Goal: Information Seeking & Learning: Learn about a topic

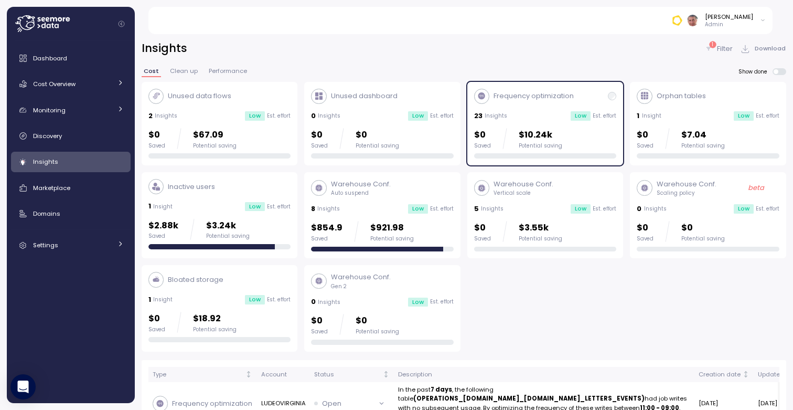
click at [546, 99] on p "Frequency optimization" at bounding box center [533, 96] width 80 height 10
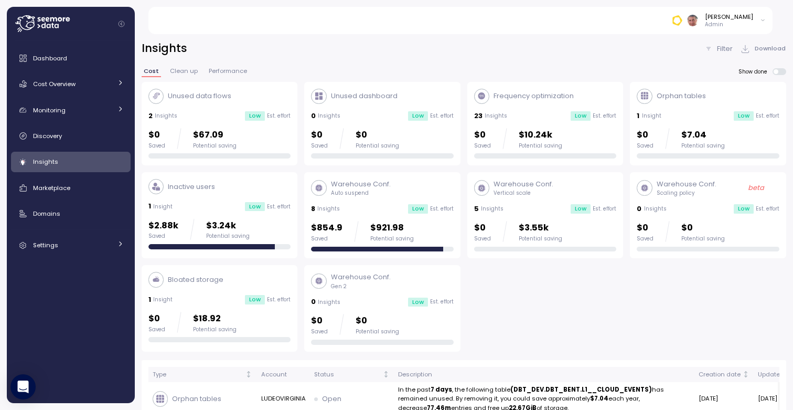
click at [522, 114] on div "23 Insights Low Est. effort" at bounding box center [545, 116] width 143 height 10
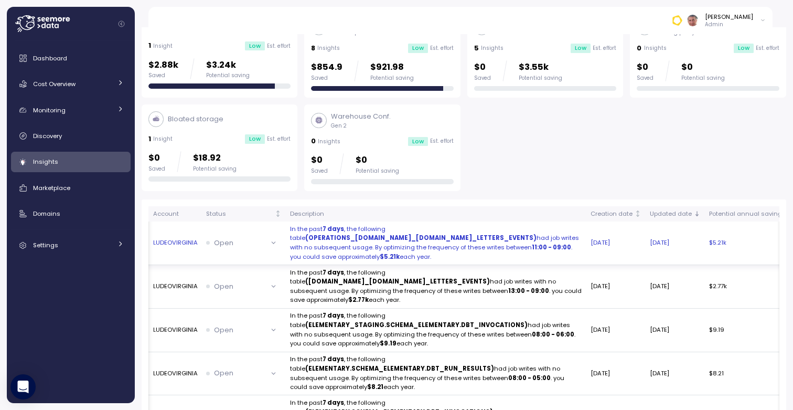
scroll to position [0, 113]
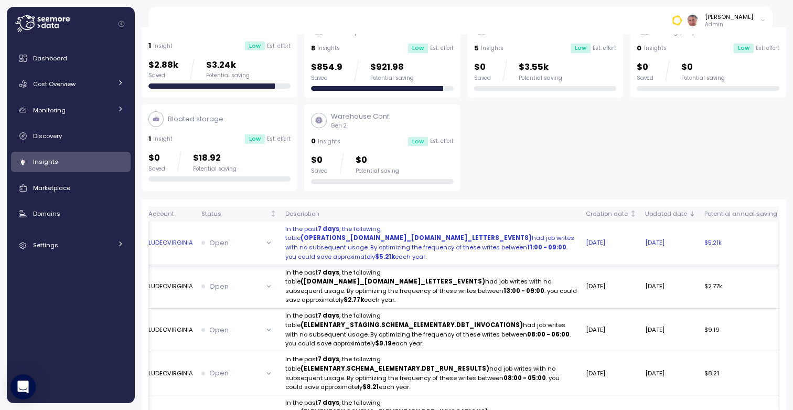
click at [390, 241] on strong "(OPERATIONS_[DOMAIN_NAME]_[DOMAIN_NAME]_LETTERS_EVENTS)" at bounding box center [415, 237] width 231 height 8
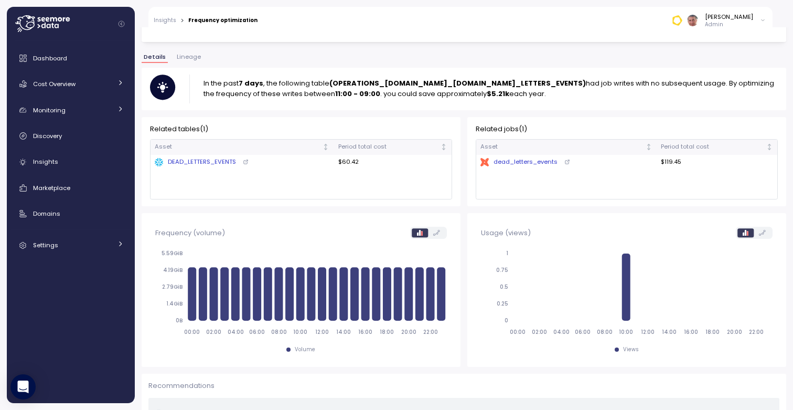
scroll to position [106, 0]
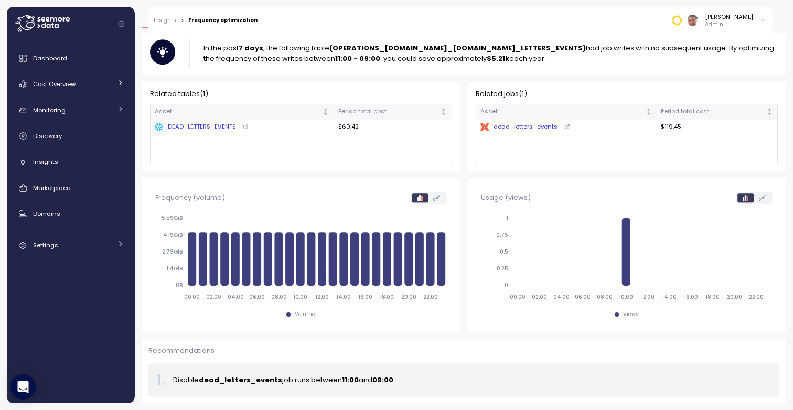
click at [436, 198] on icon at bounding box center [436, 198] width 7 height 6
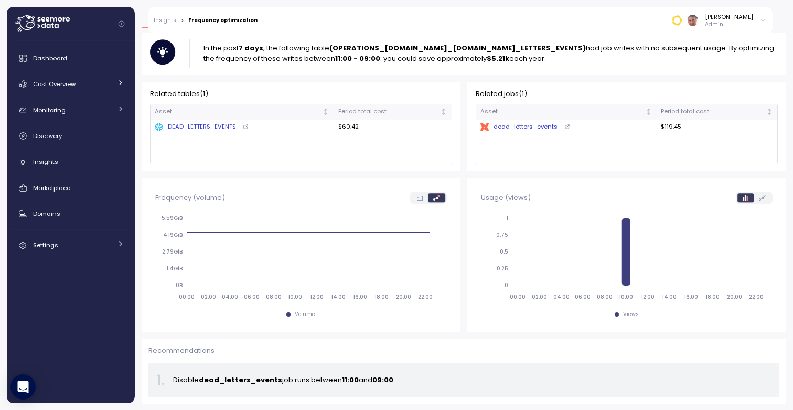
click at [421, 197] on icon at bounding box center [420, 198] width 6 height 6
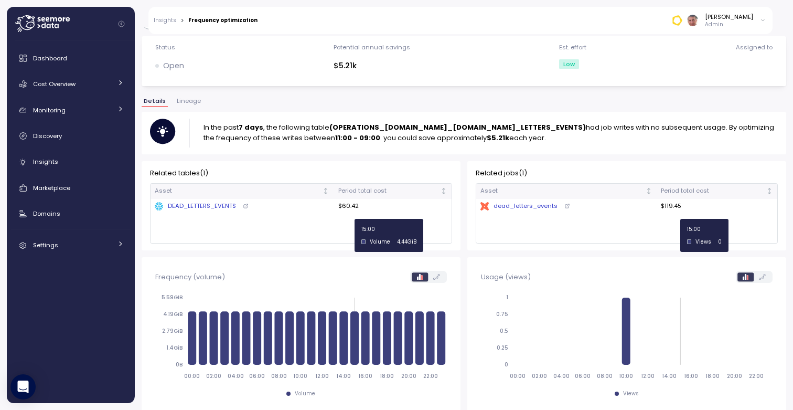
scroll to position [23, 0]
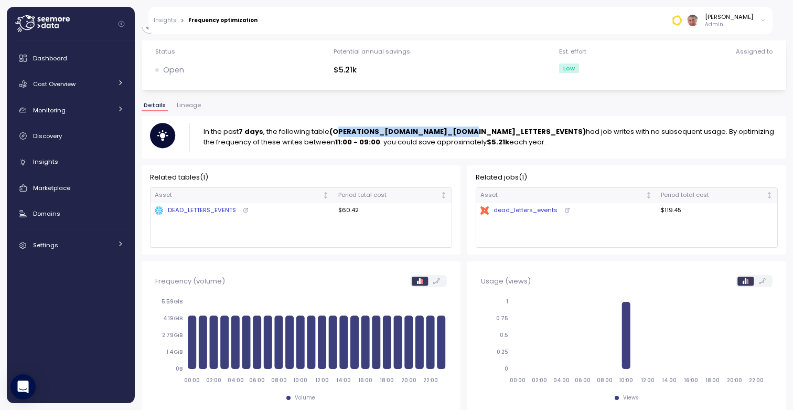
drag, startPoint x: 338, startPoint y: 131, endPoint x: 465, endPoint y: 127, distance: 126.4
click at [465, 127] on strong "(OPERATIONS_[DOMAIN_NAME]_[DOMAIN_NAME]_LETTERS_EVENTS)" at bounding box center [457, 131] width 256 height 10
drag, startPoint x: 434, startPoint y: 133, endPoint x: 517, endPoint y: 133, distance: 82.3
click at [517, 133] on strong "(OPERATIONS_[DOMAIN_NAME]_[DOMAIN_NAME]_LETTERS_EVENTS)" at bounding box center [457, 131] width 256 height 10
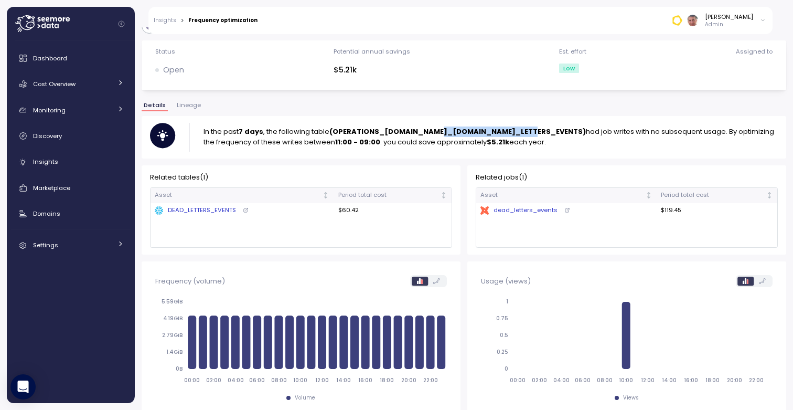
click at [517, 133] on strong "(OPERATIONS_[DOMAIN_NAME]_[DOMAIN_NAME]_LETTERS_EVENTS)" at bounding box center [457, 131] width 256 height 10
drag, startPoint x: 560, startPoint y: 131, endPoint x: 615, endPoint y: 143, distance: 56.9
click at [615, 143] on p "In the past 7 days , the following table (OPERATIONS_[DOMAIN_NAME]_[DOMAIN_NAME…" at bounding box center [490, 136] width 574 height 21
drag, startPoint x: 204, startPoint y: 130, endPoint x: 546, endPoint y: 147, distance: 342.3
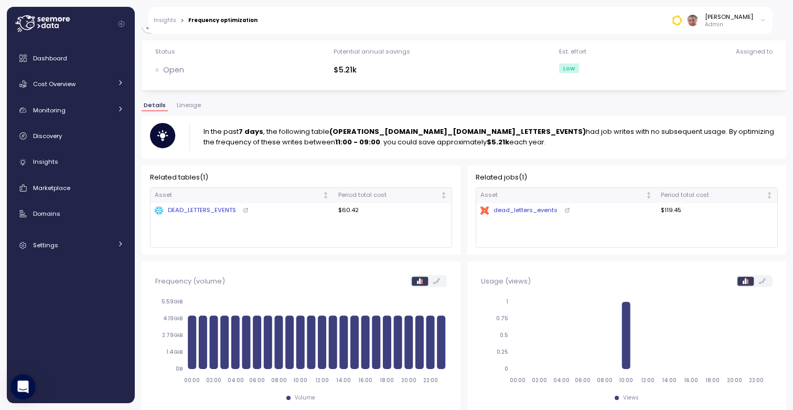
click at [546, 147] on p "In the past 7 days , the following table (OPERATIONS_[DOMAIN_NAME]_[DOMAIN_NAME…" at bounding box center [490, 136] width 574 height 21
drag, startPoint x: 545, startPoint y: 144, endPoint x: 191, endPoint y: 137, distance: 353.5
click at [191, 137] on div "In the past 7 days , the following table (OPERATIONS_[DOMAIN_NAME]_[DOMAIN_NAME…" at bounding box center [464, 137] width 628 height 29
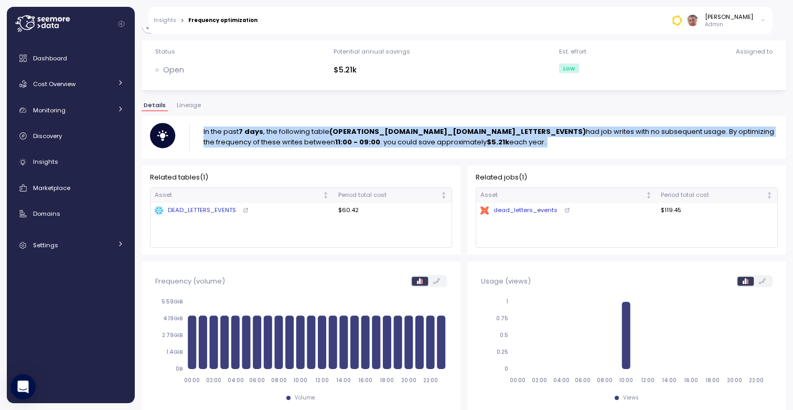
drag, startPoint x: 191, startPoint y: 137, endPoint x: 568, endPoint y: 141, distance: 376.6
click at [568, 141] on div "In the past 7 days , the following table (OPERATIONS_[DOMAIN_NAME]_[DOMAIN_NAME…" at bounding box center [464, 137] width 628 height 29
click at [568, 141] on p "In the past 7 days , the following table (OPERATIONS_[DOMAIN_NAME]_[DOMAIN_NAME…" at bounding box center [490, 136] width 574 height 21
drag, startPoint x: 568, startPoint y: 141, endPoint x: 215, endPoint y: 128, distance: 353.1
click at [215, 128] on p "In the past 7 days , the following table (OPERATIONS_[DOMAIN_NAME]_[DOMAIN_NAME…" at bounding box center [490, 136] width 574 height 21
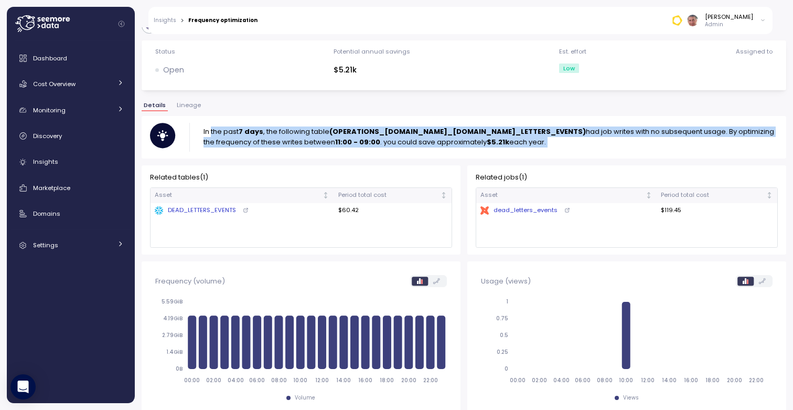
click at [215, 128] on p "In the past 7 days , the following table (OPERATIONS_[DOMAIN_NAME]_[DOMAIN_NAME…" at bounding box center [490, 136] width 574 height 21
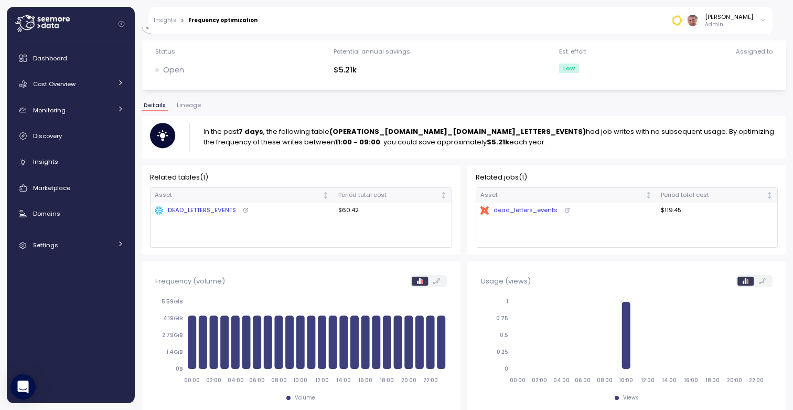
click at [565, 210] on icon at bounding box center [567, 210] width 6 height 6
click at [165, 20] on link "Insights" at bounding box center [165, 20] width 23 height 5
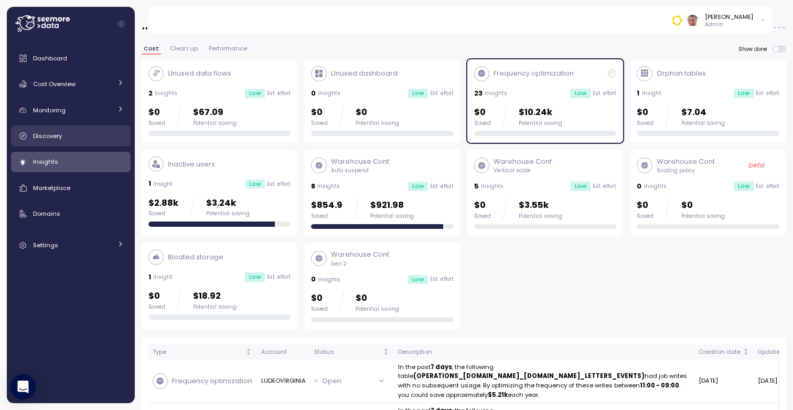
click at [67, 133] on div "Discovery" at bounding box center [78, 136] width 91 height 10
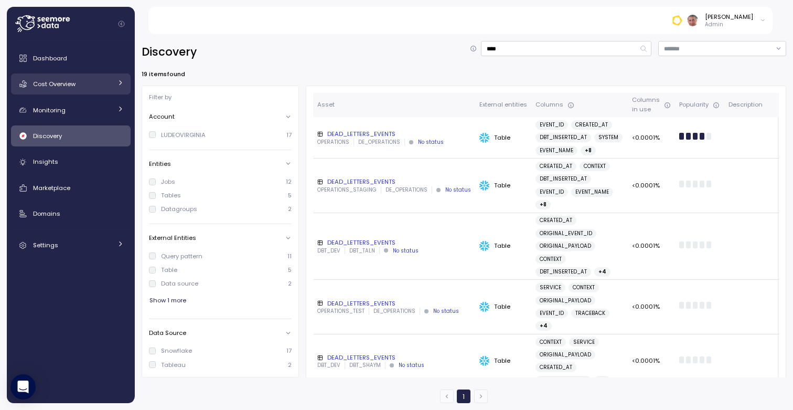
click at [121, 82] on icon at bounding box center [120, 82] width 7 height 7
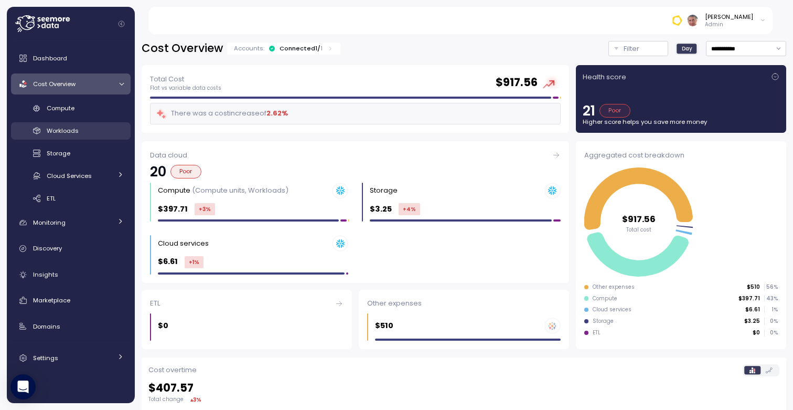
click at [77, 132] on span "Workloads" at bounding box center [63, 130] width 32 height 8
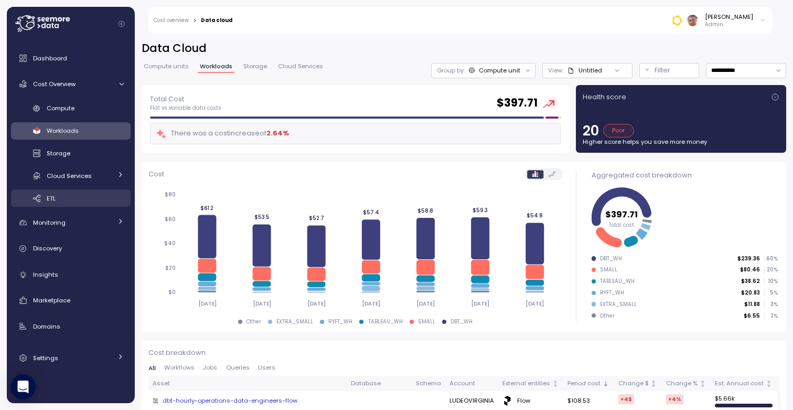
click at [85, 199] on div "ETL" at bounding box center [85, 198] width 77 height 10
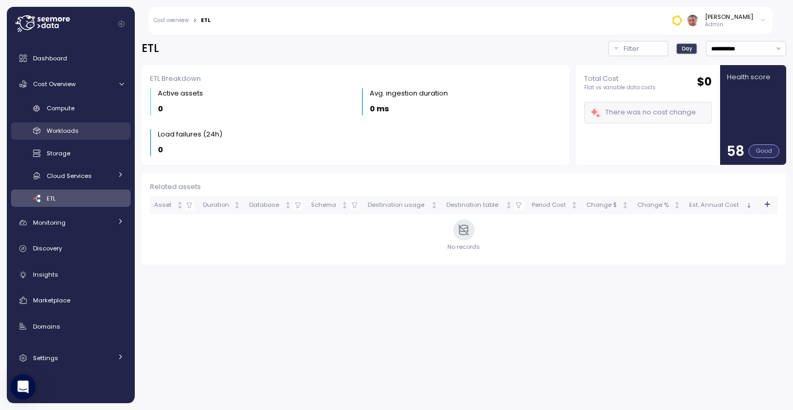
click at [67, 132] on span "Workloads" at bounding box center [63, 130] width 32 height 8
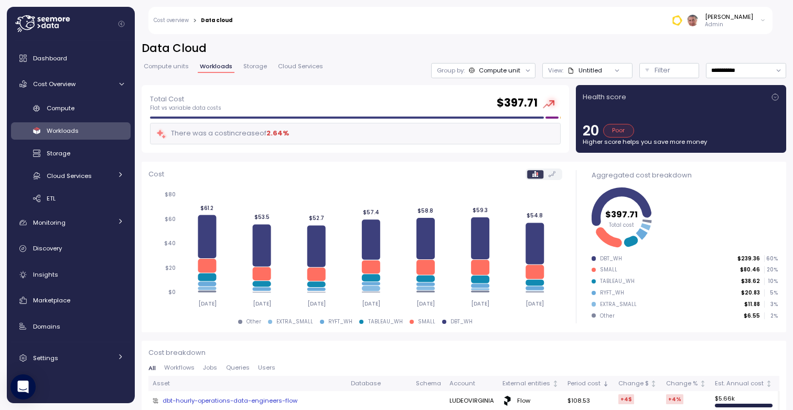
click at [637, 180] on div "Aggregated cost breakdown" at bounding box center [685, 175] width 186 height 10
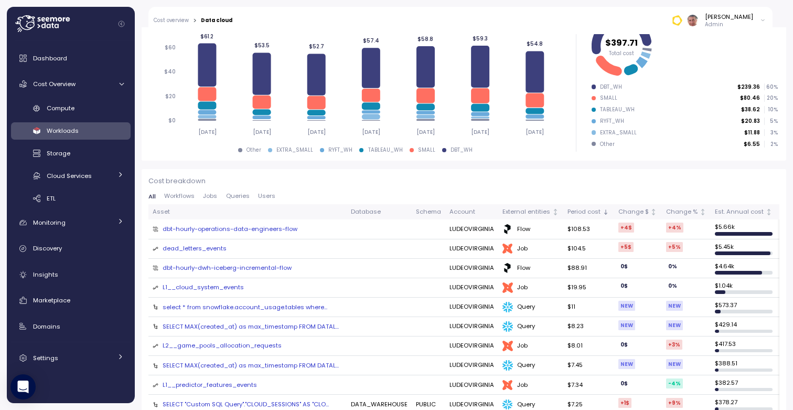
scroll to position [170, 0]
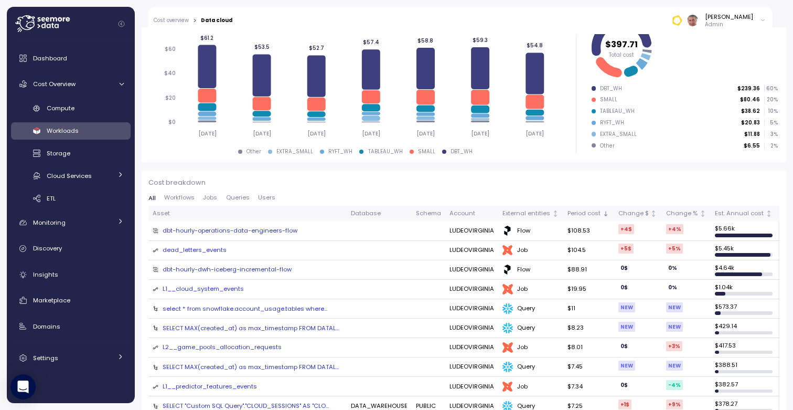
click at [191, 198] on span "Workflows" at bounding box center [179, 198] width 30 height 6
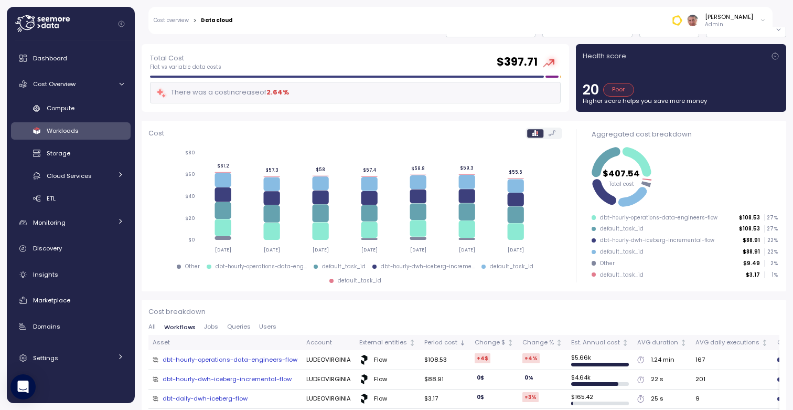
scroll to position [0, 0]
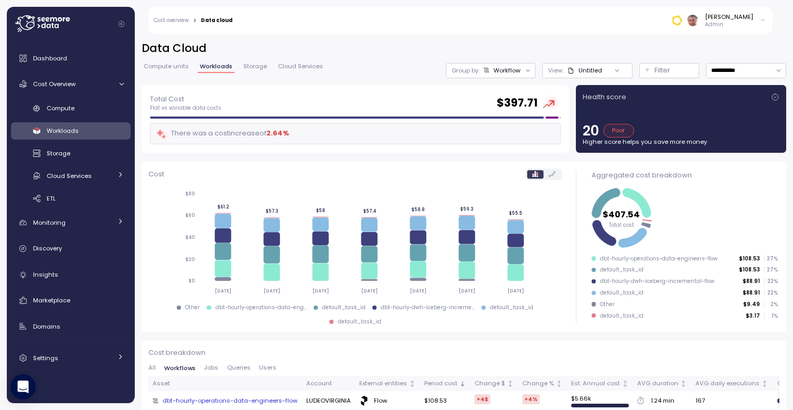
click at [621, 72] on div at bounding box center [617, 70] width 30 height 15
click at [597, 70] on div "Untitled" at bounding box center [584, 70] width 35 height 8
click at [516, 69] on div "Workflow" at bounding box center [506, 70] width 27 height 8
click at [503, 114] on div "Tags" at bounding box center [490, 111] width 48 height 13
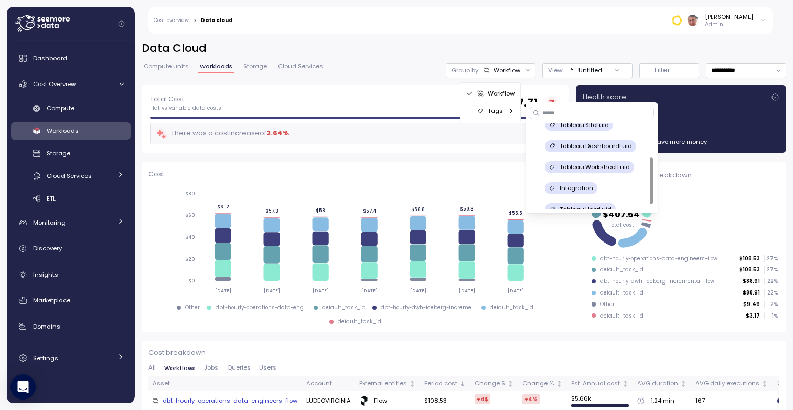
scroll to position [62, 0]
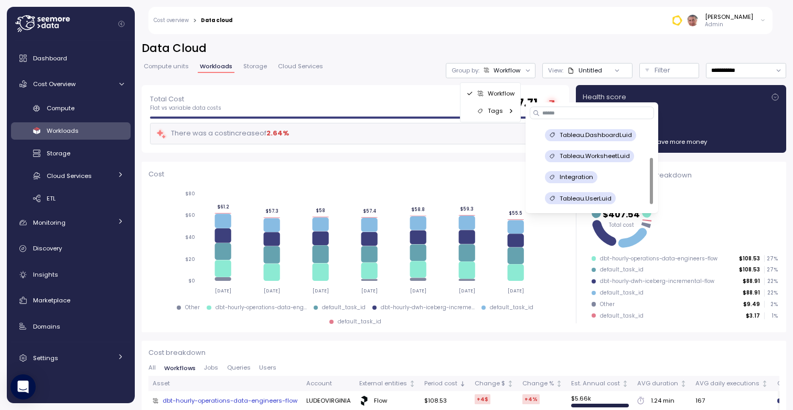
click at [408, 113] on div "Total Cost Flat vs variable data costs $ 397.71 There was a cost increase of 2.…" at bounding box center [355, 118] width 411 height 51
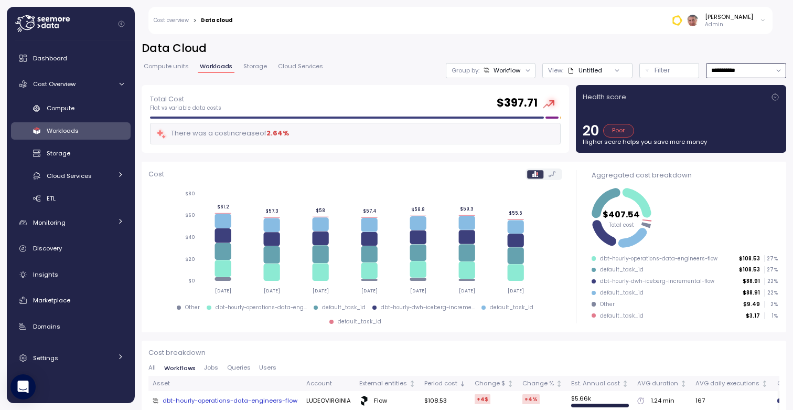
click at [741, 72] on input "**********" at bounding box center [746, 70] width 80 height 15
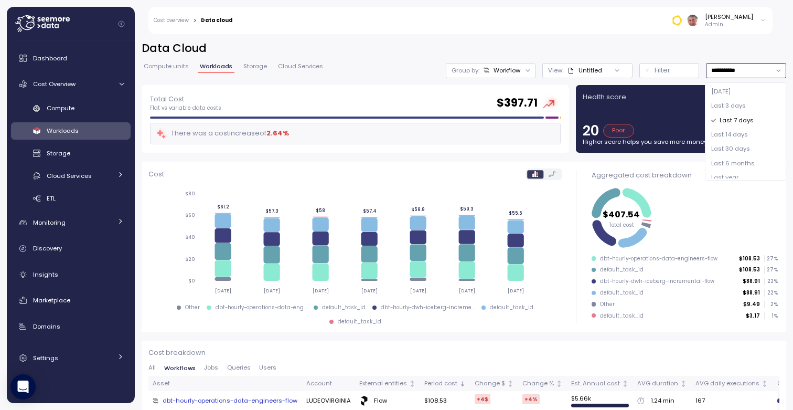
click at [739, 146] on span "Last 30 days" at bounding box center [730, 148] width 39 height 9
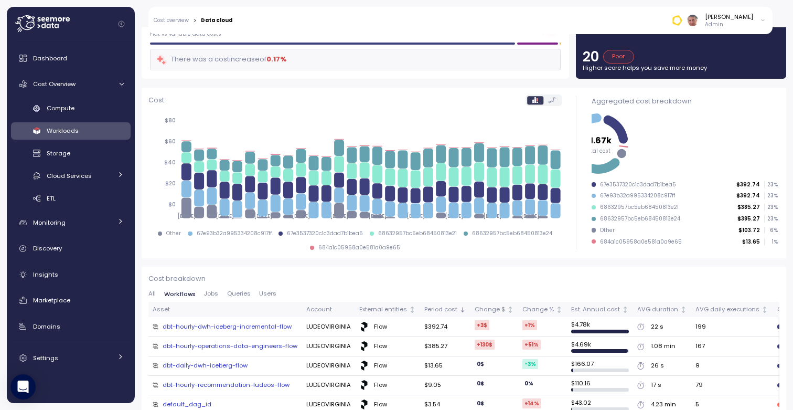
scroll to position [88, 0]
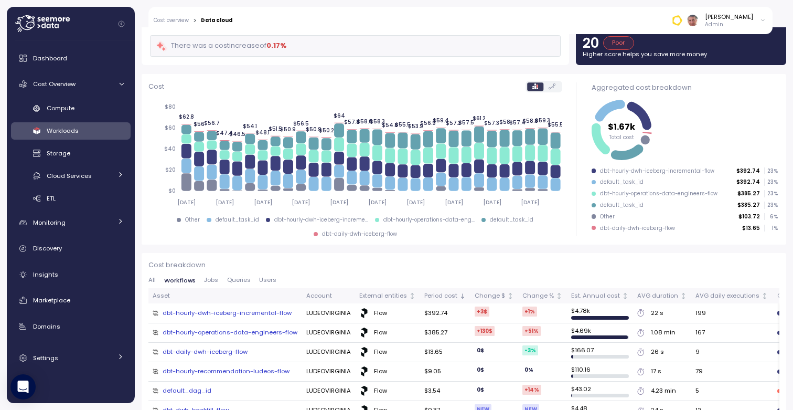
click at [214, 278] on span "Jobs" at bounding box center [211, 280] width 14 height 6
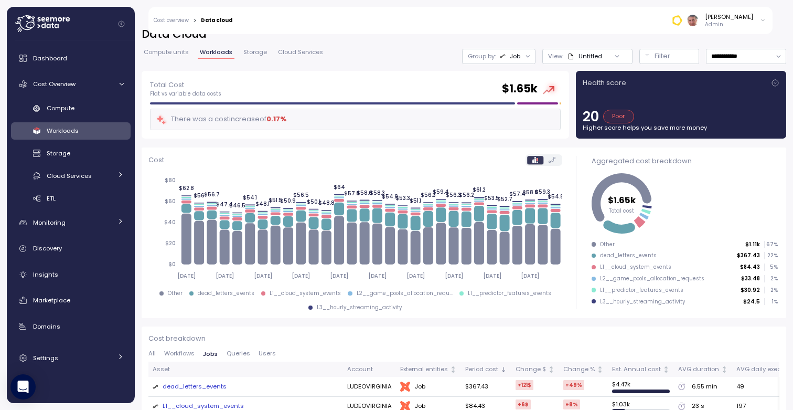
scroll to position [0, 0]
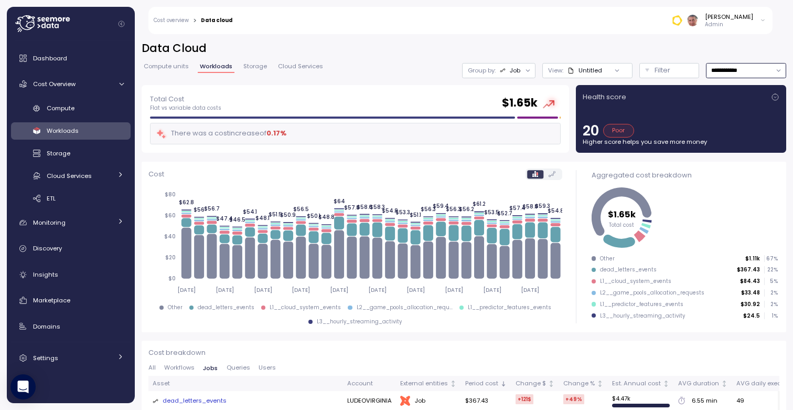
click at [744, 70] on input "**********" at bounding box center [746, 70] width 80 height 15
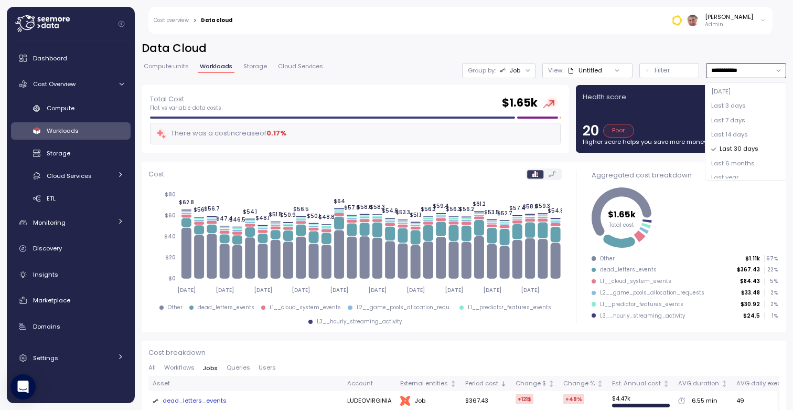
click at [740, 122] on span "Last 7 days" at bounding box center [728, 120] width 34 height 9
type input "**********"
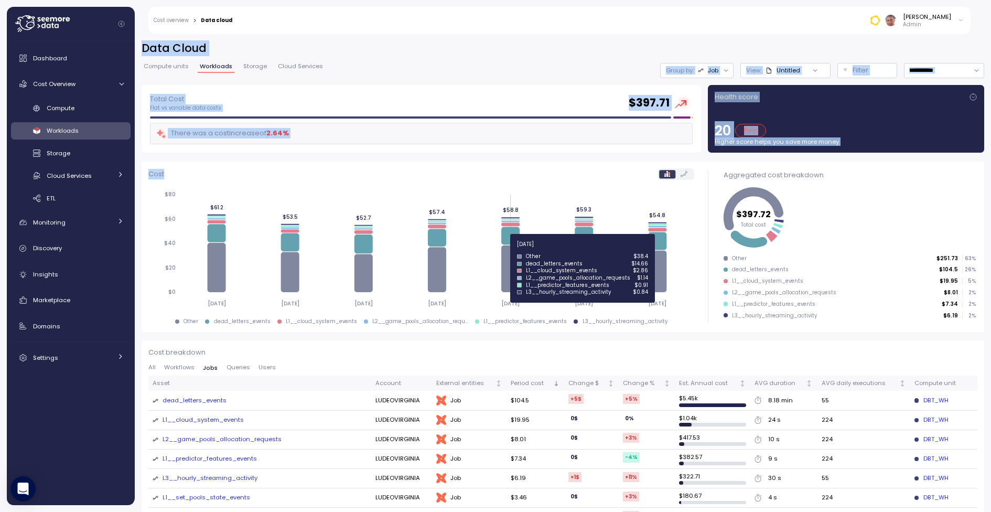
drag, startPoint x: 136, startPoint y: 35, endPoint x: 486, endPoint y: 250, distance: 410.4
click at [486, 250] on div "**********" at bounding box center [563, 269] width 856 height 485
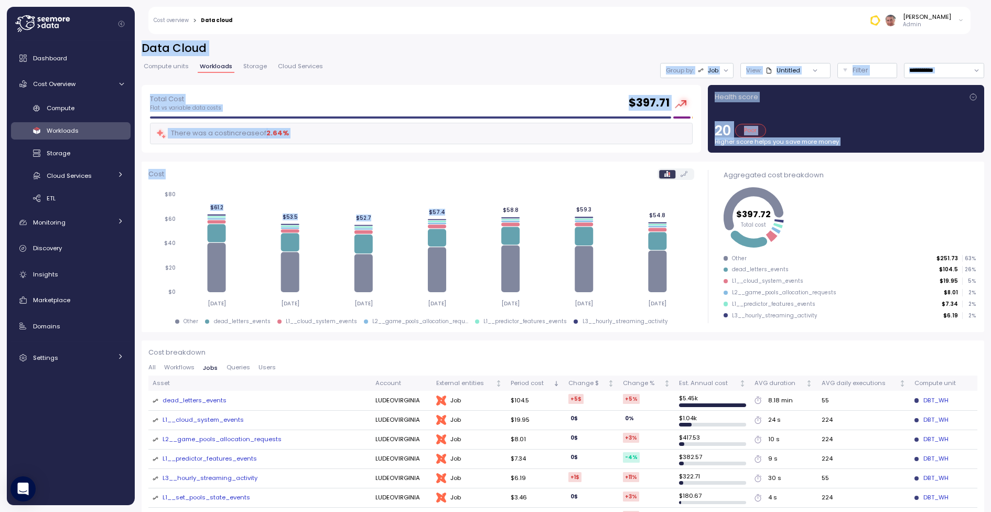
click at [435, 169] on div "Cost" at bounding box center [421, 174] width 546 height 12
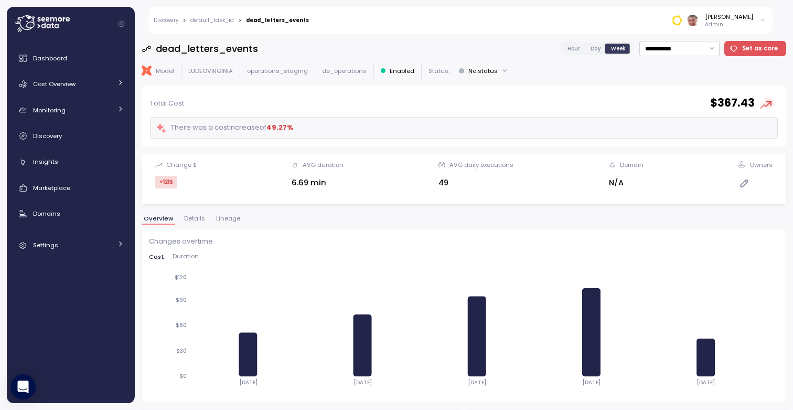
click at [655, 58] on div "**********" at bounding box center [464, 222] width 645 height 362
click at [660, 54] on input "**********" at bounding box center [679, 48] width 80 height 15
click at [666, 138] on span "Last 6 months" at bounding box center [670, 141] width 44 height 9
type input "**********"
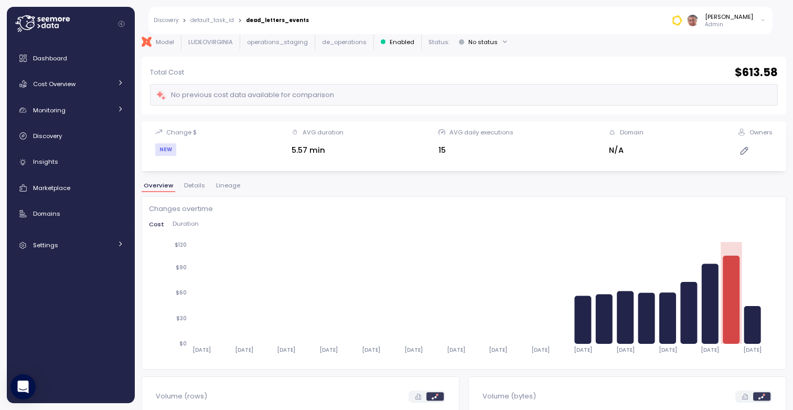
scroll to position [52, 0]
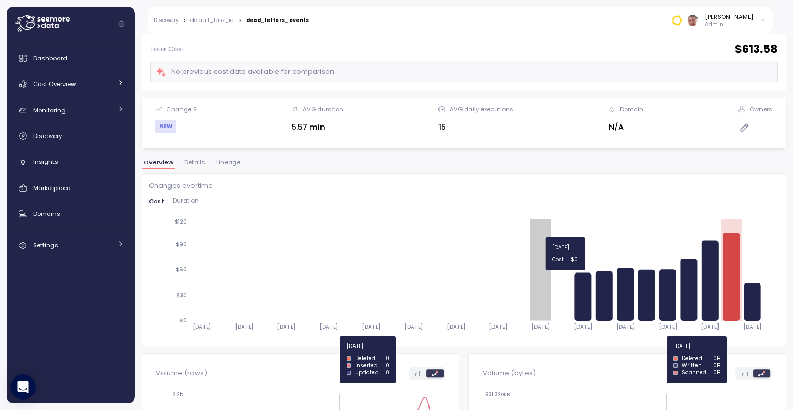
click at [544, 232] on icon "2025-02-24 2025-03-10 2025-03-24 2025-04-07 2025-04-21 2025-05-05 2025-05-19 20…" at bounding box center [464, 277] width 630 height 123
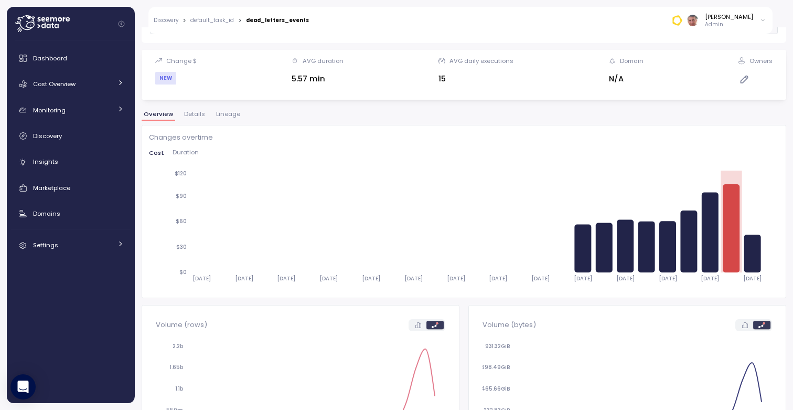
scroll to position [84, 0]
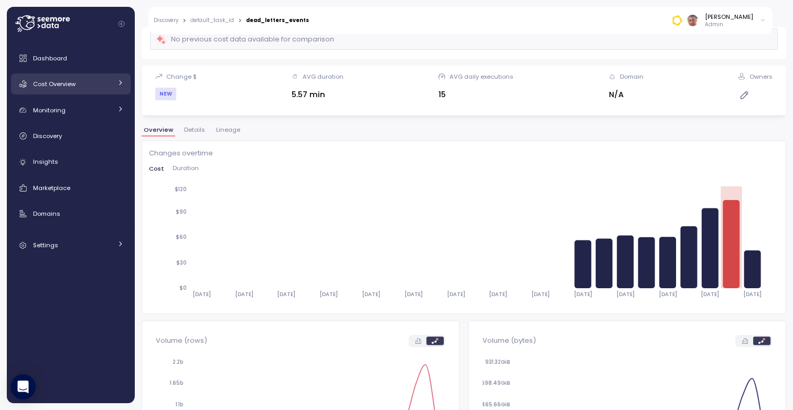
click at [119, 81] on icon at bounding box center [120, 82] width 7 height 7
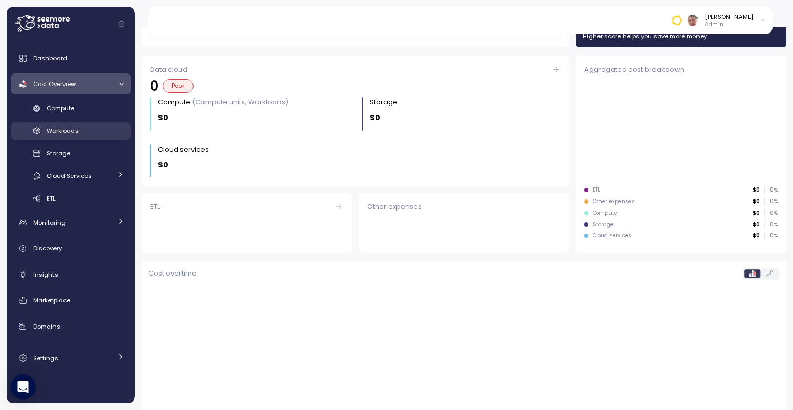
click at [99, 130] on div "Workloads" at bounding box center [85, 130] width 77 height 10
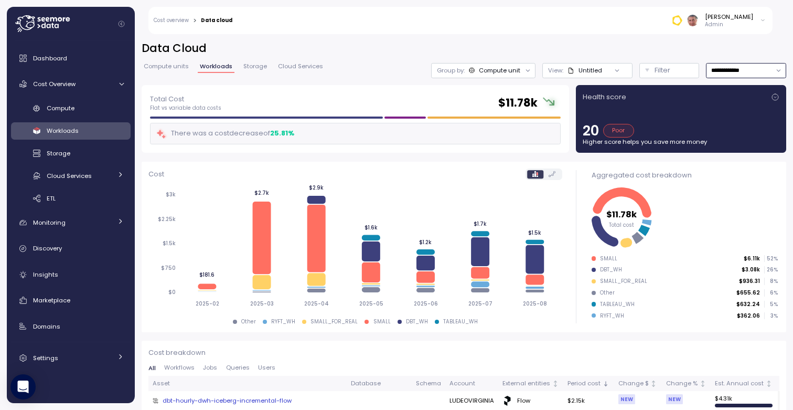
click at [758, 70] on input "**********" at bounding box center [746, 70] width 80 height 15
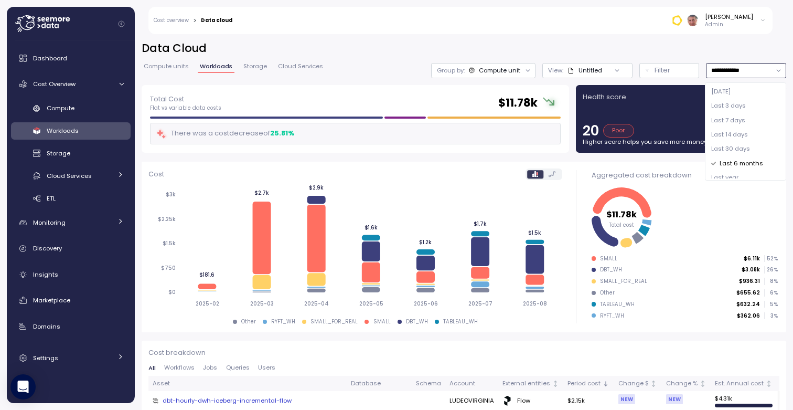
click at [740, 116] on span "Last 7 days" at bounding box center [728, 120] width 34 height 9
type input "**********"
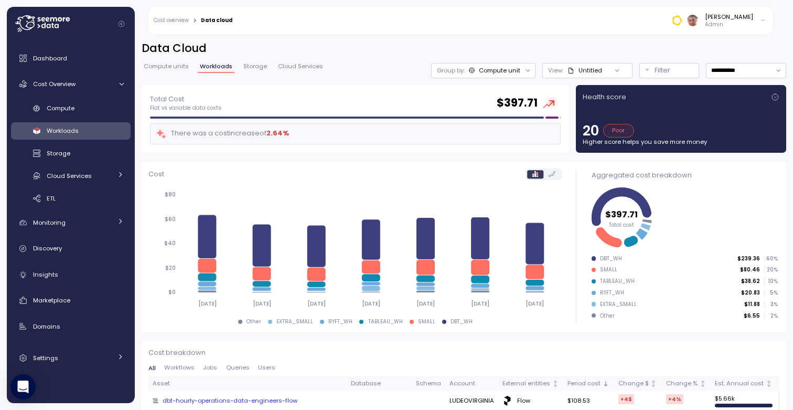
click at [523, 69] on div at bounding box center [528, 70] width 15 height 15
click at [525, 70] on icon at bounding box center [527, 70] width 7 height 7
click at [503, 109] on div "Tags" at bounding box center [483, 111] width 63 height 13
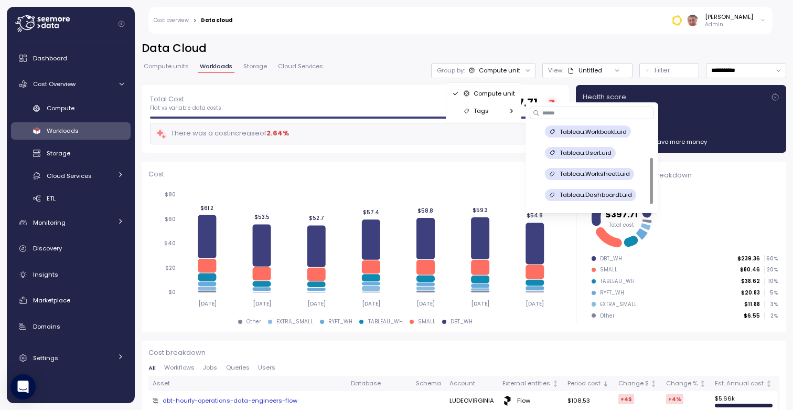
scroll to position [62, 0]
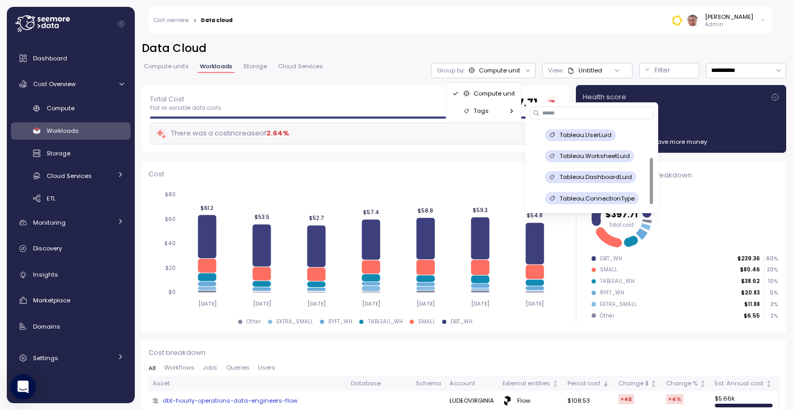
click at [617, 156] on p "Tableau.WorksheetLuid" at bounding box center [595, 156] width 70 height 8
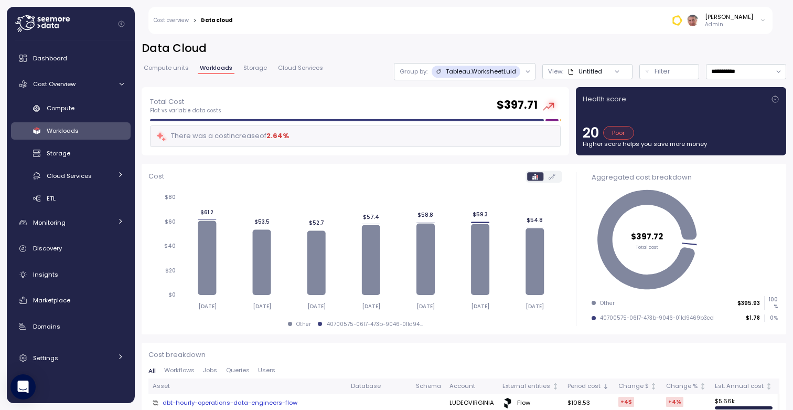
click at [527, 73] on icon at bounding box center [527, 71] width 7 height 7
click at [495, 112] on icon at bounding box center [493, 113] width 7 height 7
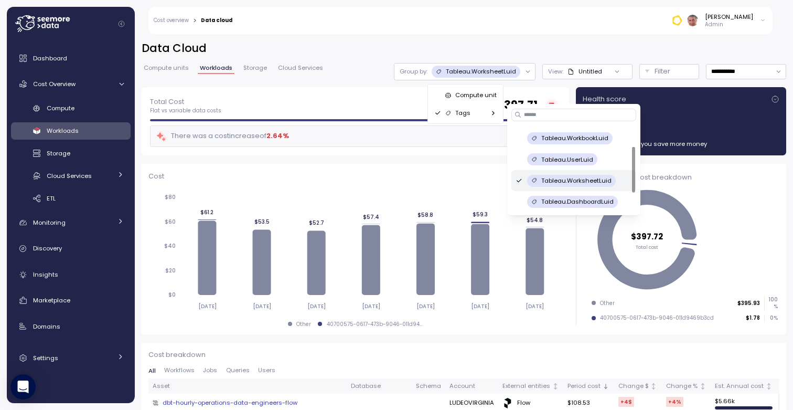
scroll to position [37, 0]
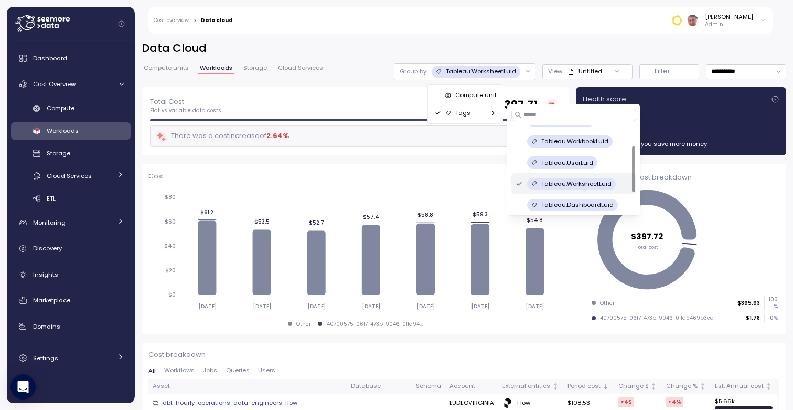
click at [585, 142] on p "Tableau.WorkbookLuid" at bounding box center [574, 141] width 67 height 8
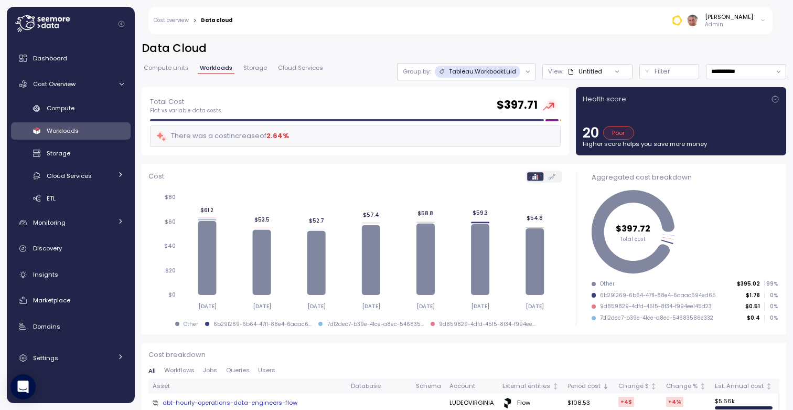
click at [528, 71] on icon at bounding box center [527, 71] width 7 height 7
click at [487, 92] on p "Compute unit" at bounding box center [476, 95] width 41 height 8
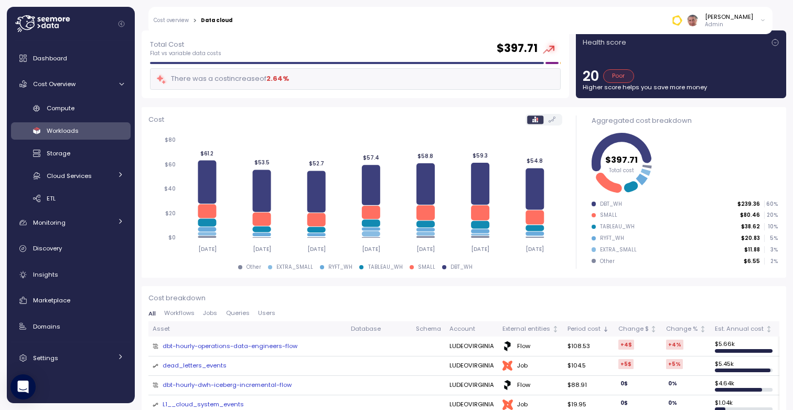
scroll to position [0, 0]
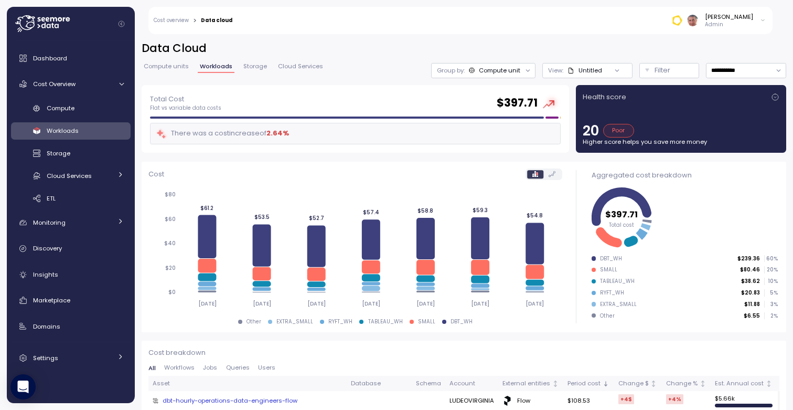
click at [178, 68] on span "Compute units" at bounding box center [166, 66] width 45 height 6
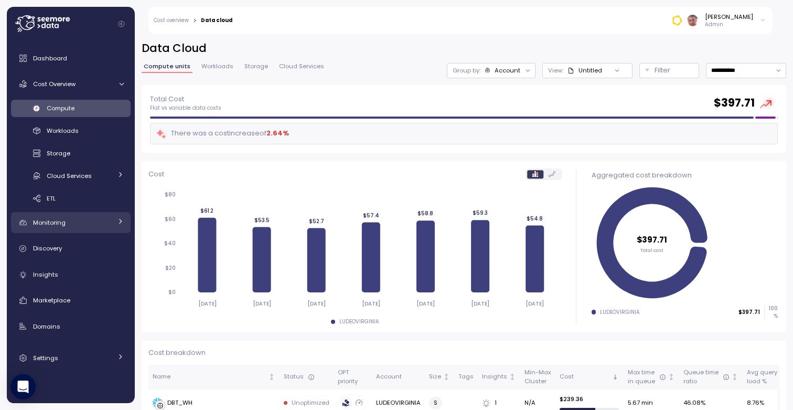
click at [118, 222] on icon at bounding box center [120, 221] width 7 height 7
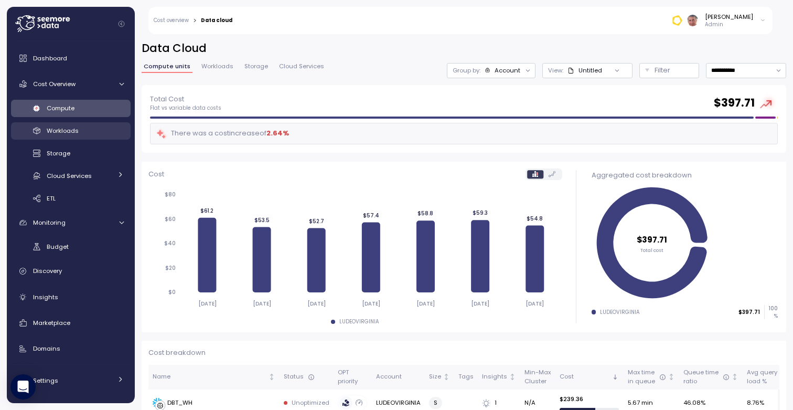
click at [77, 131] on span "Workloads" at bounding box center [63, 130] width 32 height 8
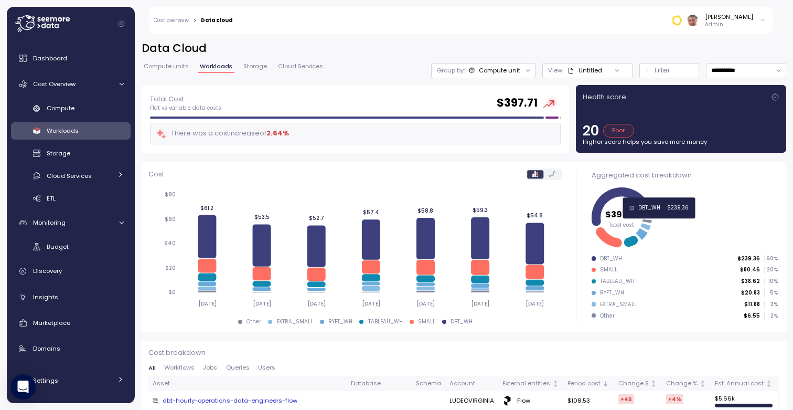
click at [624, 192] on icon at bounding box center [622, 206] width 60 height 38
click at [607, 257] on div "DBT_WH" at bounding box center [611, 258] width 22 height 7
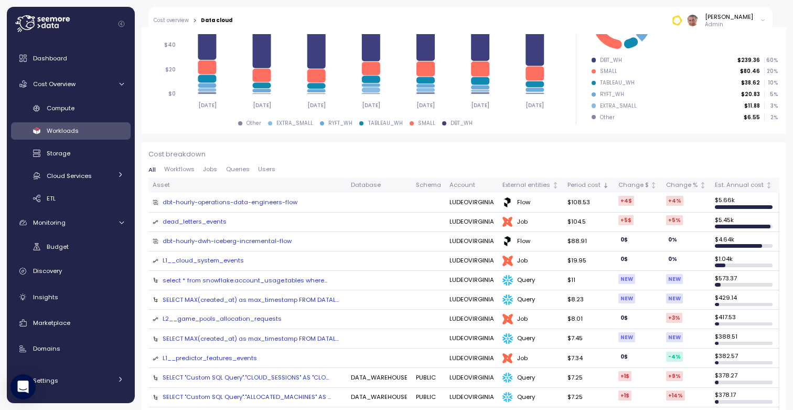
scroll to position [191, 0]
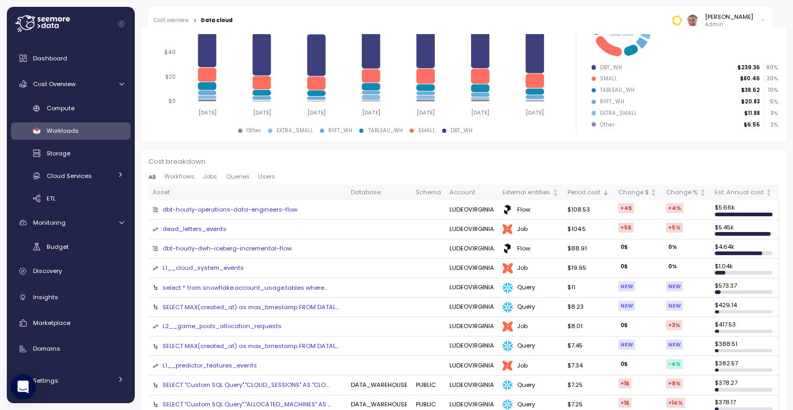
click at [251, 210] on div "dbt-hourly-operations-data-engineers-flow" at bounding box center [230, 209] width 135 height 9
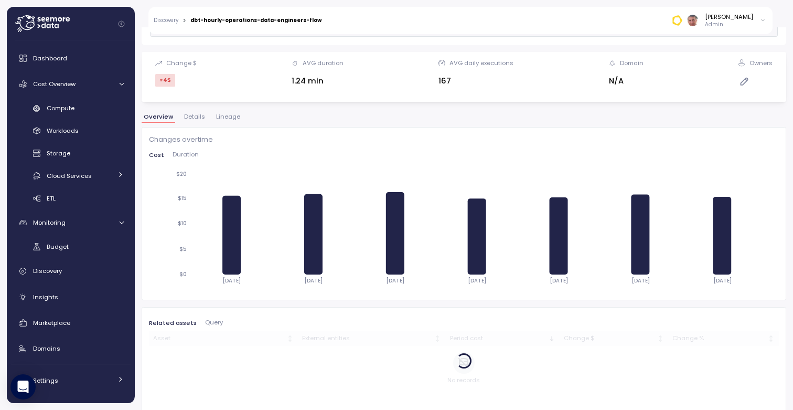
scroll to position [105, 0]
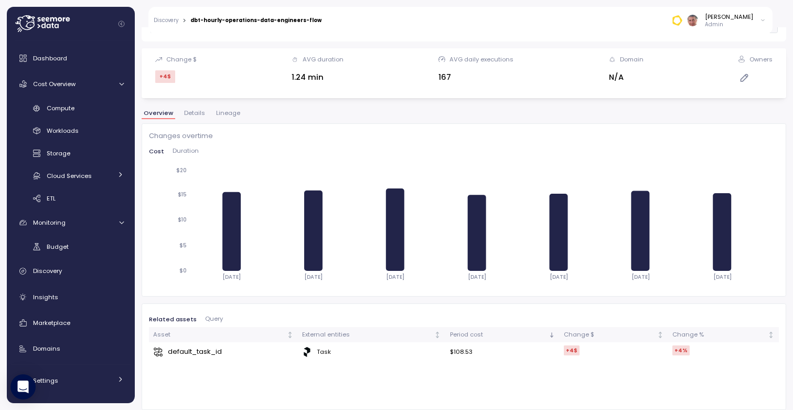
click at [190, 119] on button "Details" at bounding box center [194, 114] width 25 height 9
